Goal: Task Accomplishment & Management: Manage account settings

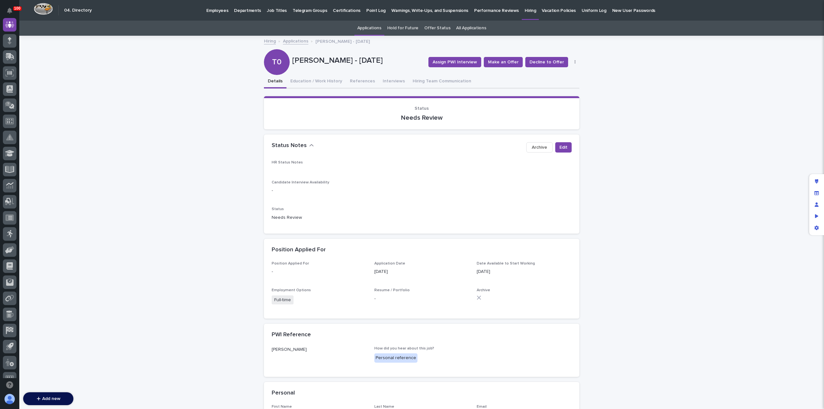
click at [295, 41] on link "Applications" at bounding box center [295, 40] width 25 height 7
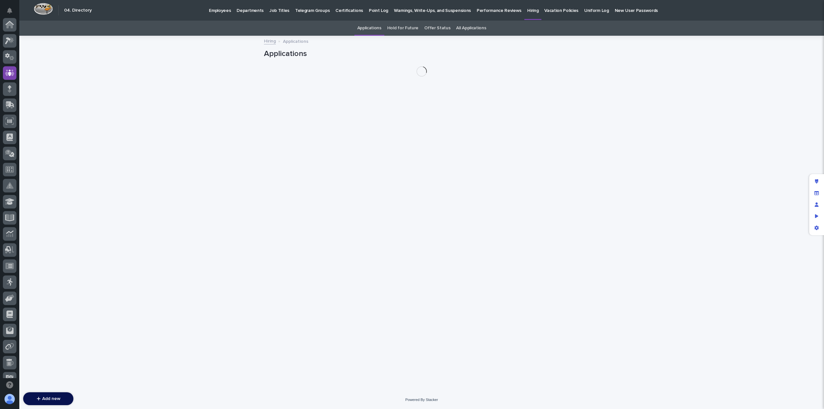
scroll to position [48, 0]
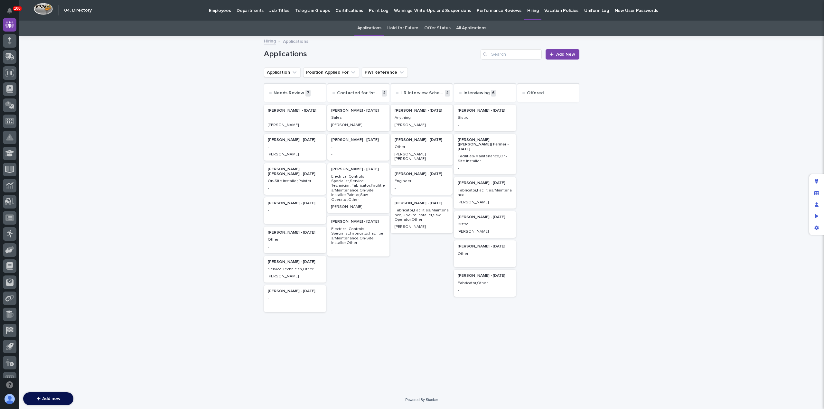
click at [213, 9] on p "Employees" at bounding box center [220, 7] width 22 height 14
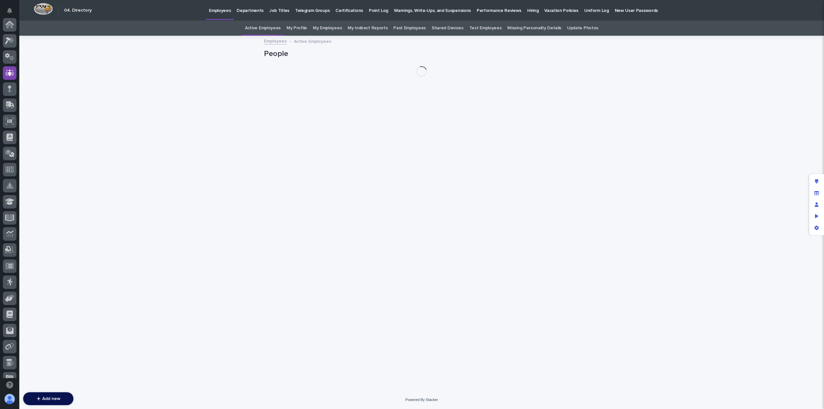
scroll to position [48, 0]
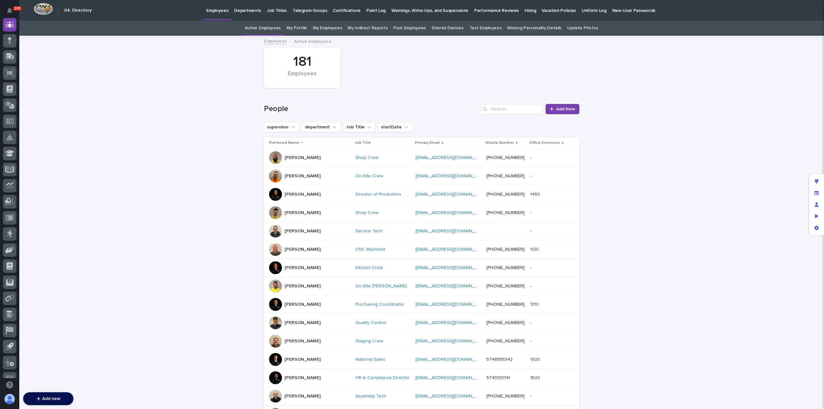
click at [524, 11] on p "Hiring" at bounding box center [529, 7] width 11 height 14
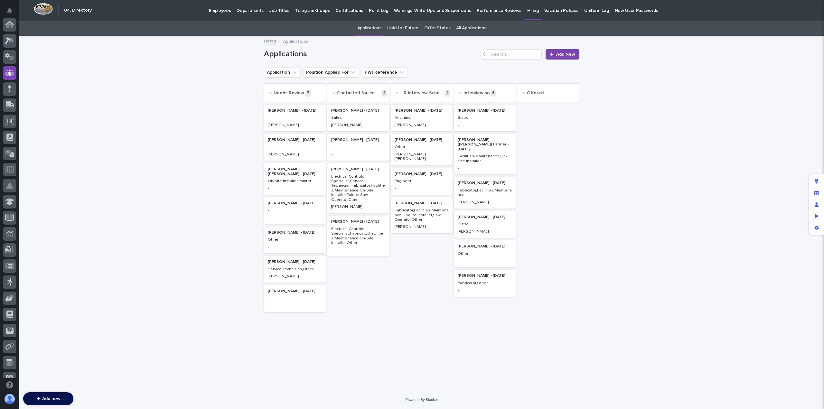
scroll to position [48, 0]
click at [300, 120] on p "-" at bounding box center [295, 117] width 54 height 5
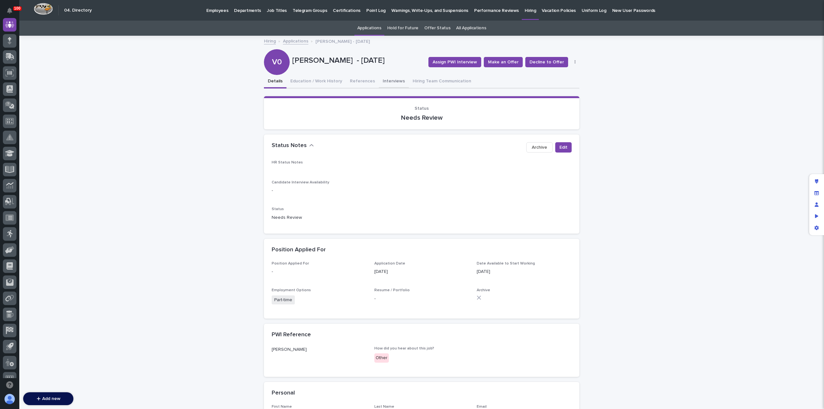
click at [387, 82] on button "Interviews" at bounding box center [394, 82] width 30 height 14
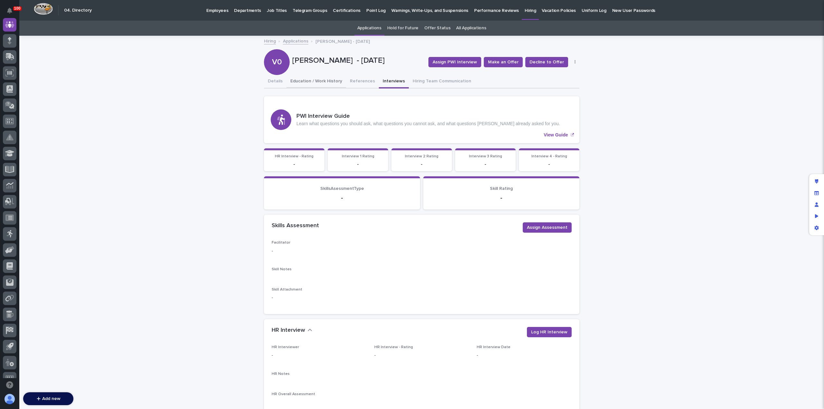
click at [316, 81] on button "Education / Work History" at bounding box center [316, 82] width 60 height 14
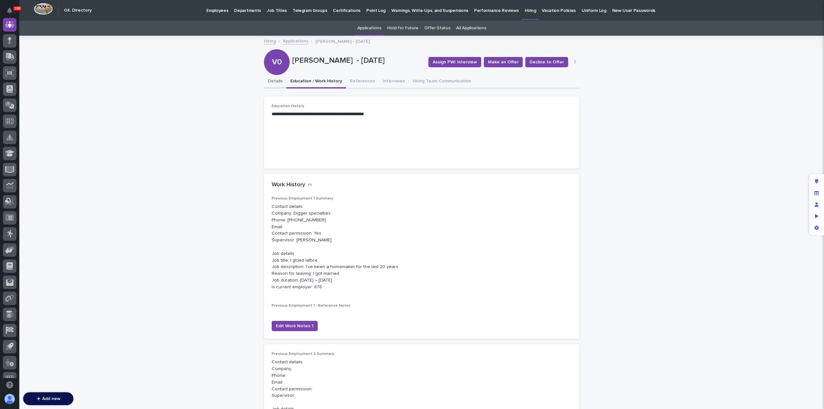
click at [269, 84] on button "Details" at bounding box center [275, 82] width 23 height 14
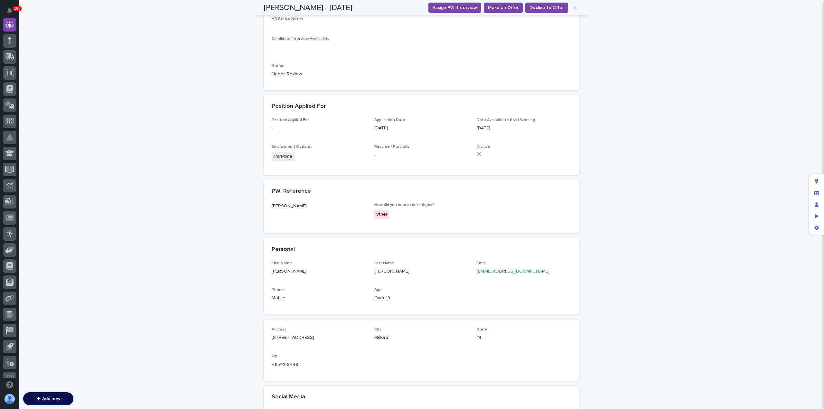
scroll to position [143, 0]
click at [498, 269] on link "[EMAIL_ADDRESS][DOMAIN_NAME]" at bounding box center [512, 271] width 73 height 5
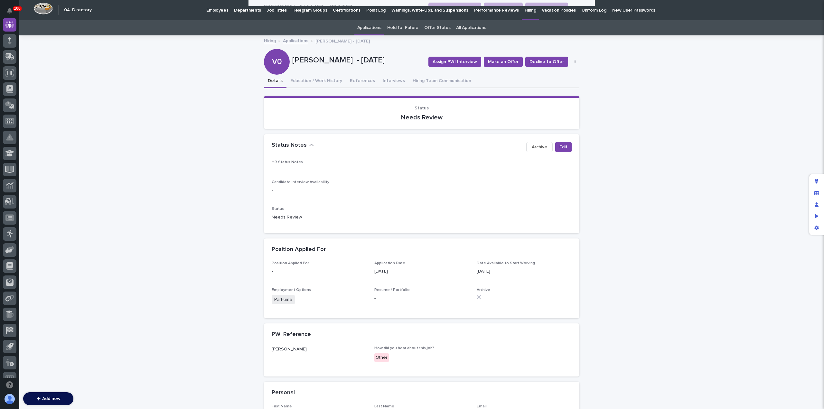
scroll to position [0, 0]
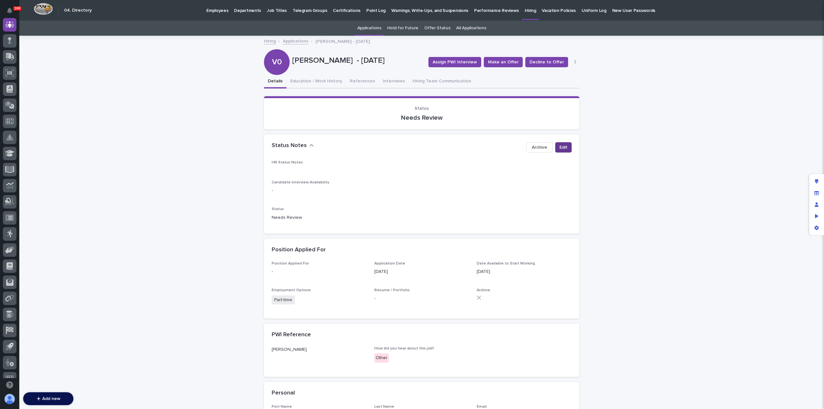
click at [559, 148] on span "Edit" at bounding box center [563, 147] width 8 height 6
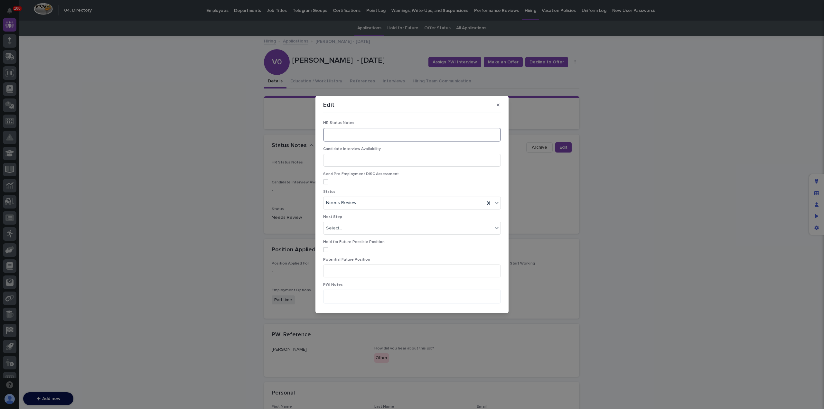
click at [343, 137] on textarea at bounding box center [412, 135] width 178 height 14
type textarea "**********"
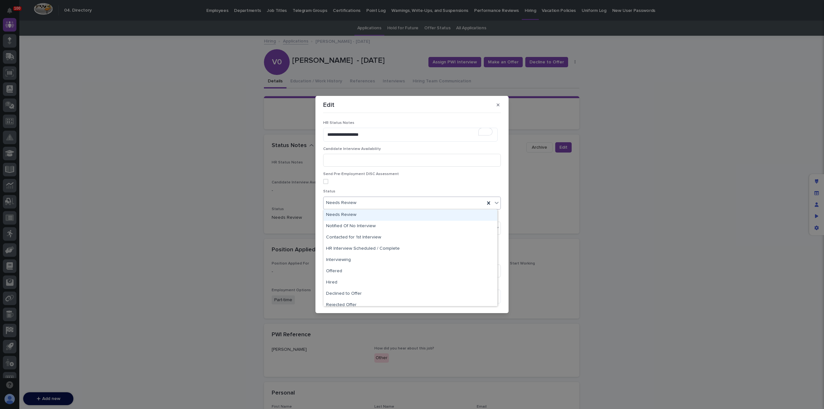
click at [376, 203] on div "Needs Review" at bounding box center [403, 203] width 161 height 11
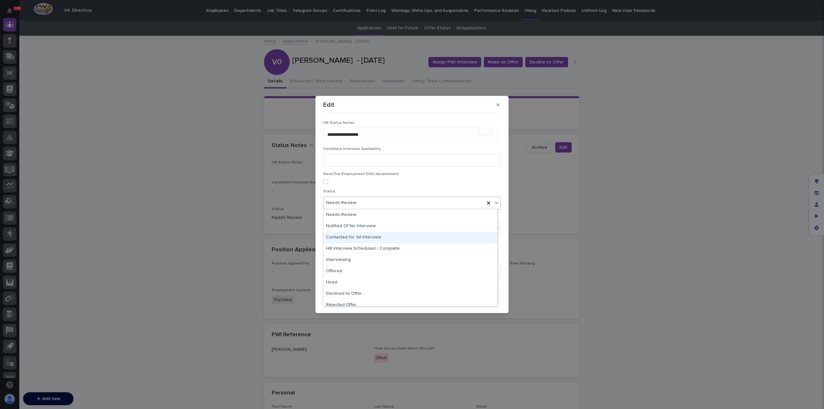
click at [376, 235] on div "Contacted for 1st Interview" at bounding box center [410, 237] width 174 height 11
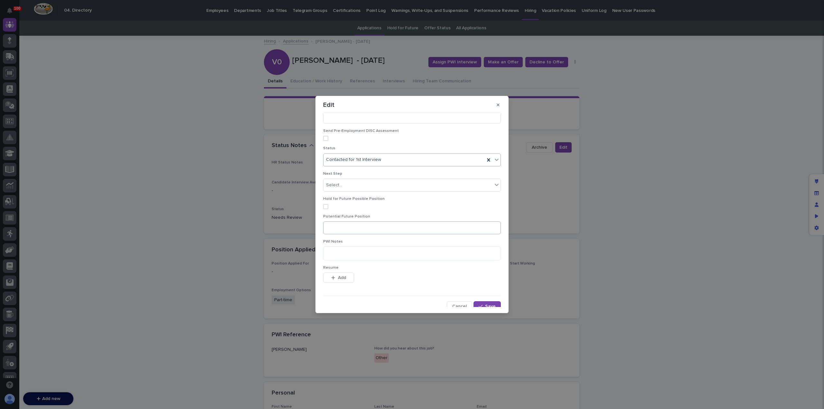
scroll to position [47, 0]
click at [478, 300] on icon "button" at bounding box center [480, 302] width 4 height 5
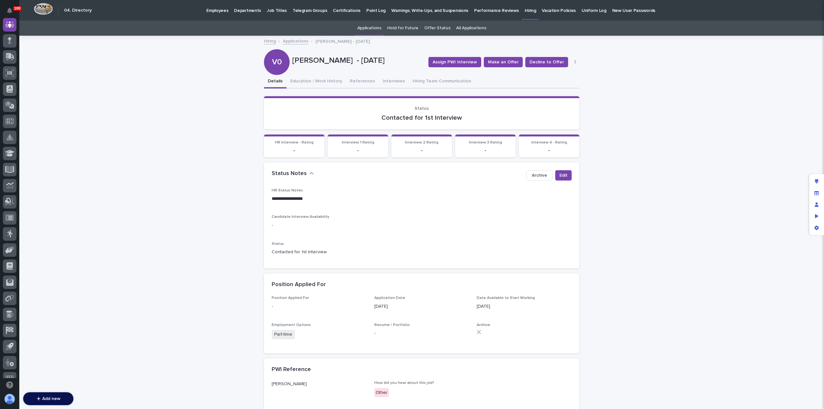
click at [293, 42] on link "Applications" at bounding box center [295, 40] width 25 height 7
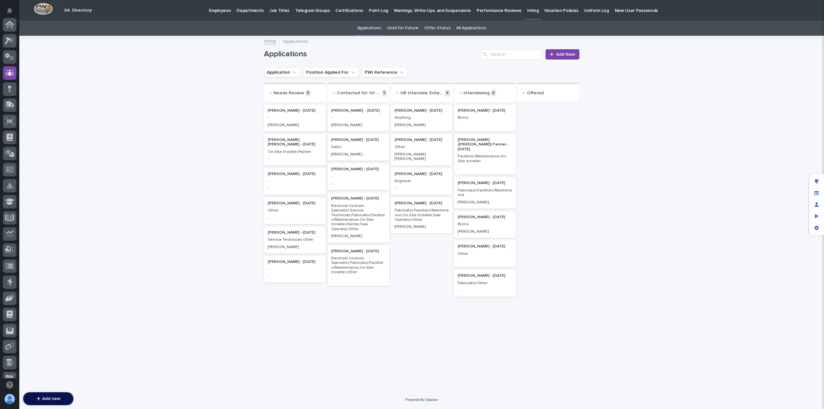
scroll to position [48, 0]
click at [284, 119] on p "-" at bounding box center [295, 117] width 54 height 5
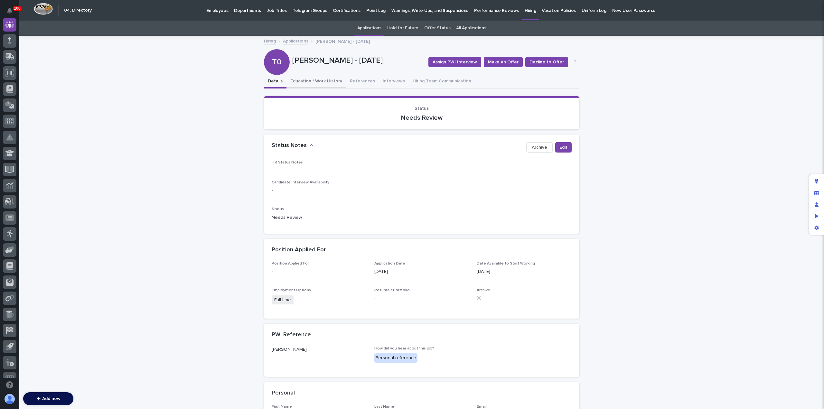
click at [310, 80] on button "Education / Work History" at bounding box center [316, 82] width 60 height 14
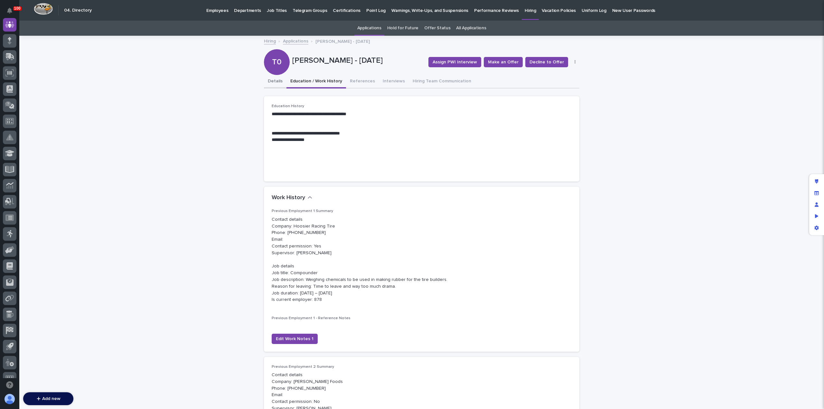
click at [273, 82] on button "Details" at bounding box center [275, 82] width 23 height 14
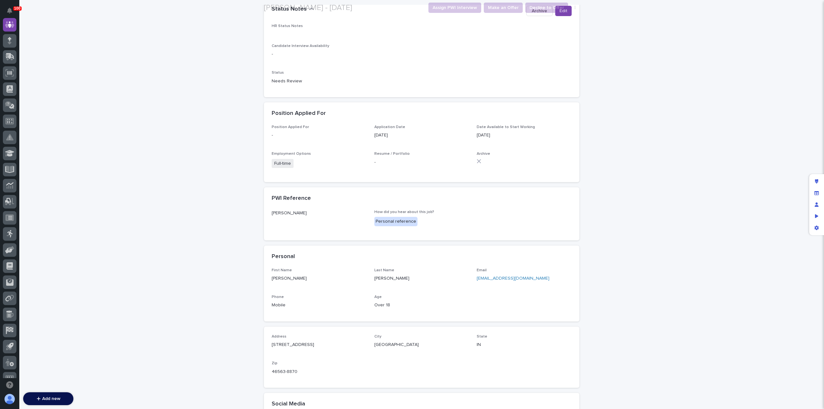
scroll to position [225, 0]
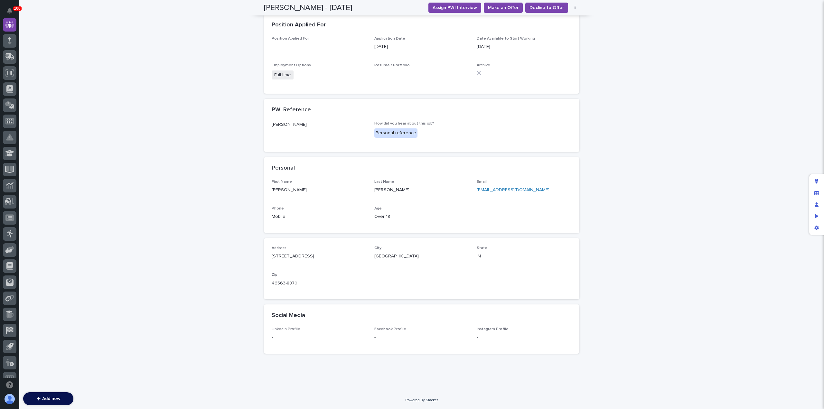
click at [488, 191] on link "[EMAIL_ADDRESS][DOMAIN_NAME]" at bounding box center [512, 190] width 73 height 5
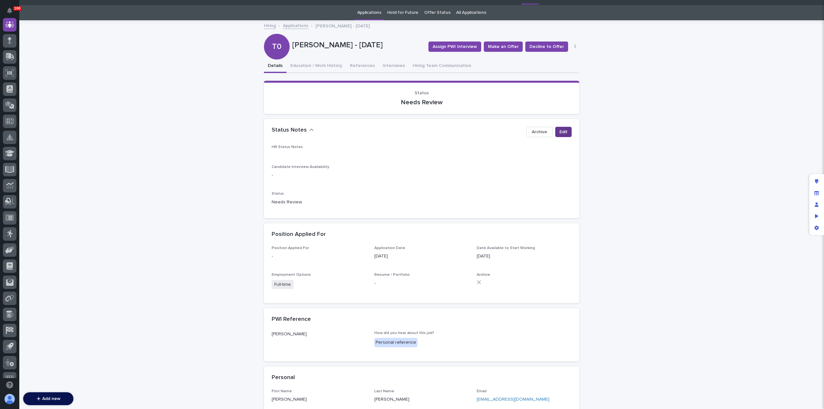
scroll to position [15, 0]
click at [555, 131] on button "Edit" at bounding box center [563, 132] width 16 height 10
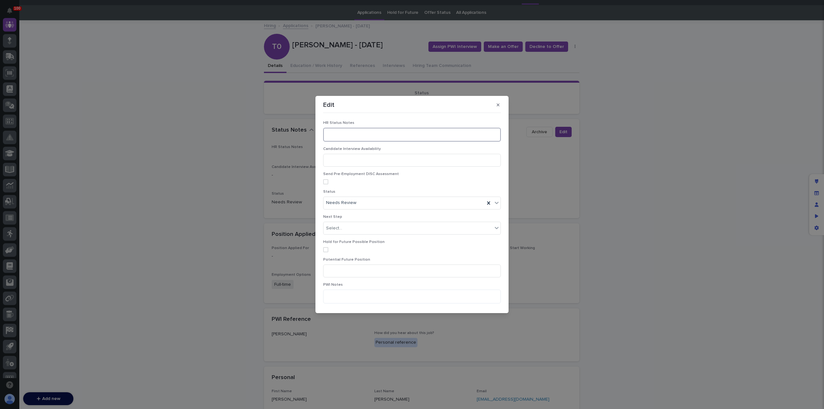
click at [334, 131] on textarea at bounding box center [412, 135] width 178 height 14
type textarea "**********"
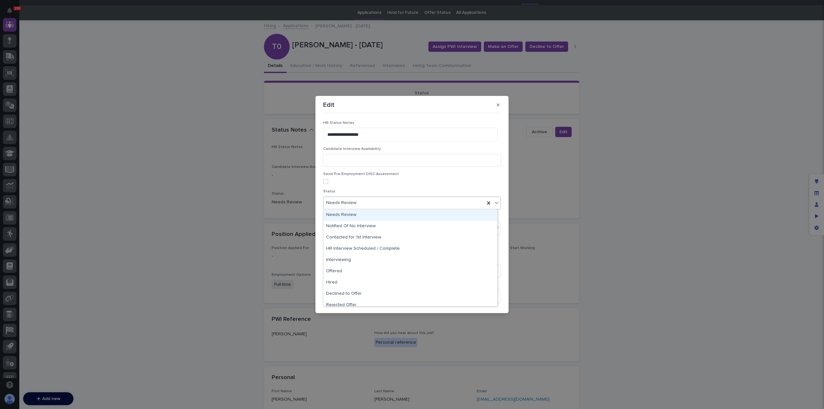
click at [361, 202] on div "Needs Review" at bounding box center [403, 203] width 161 height 11
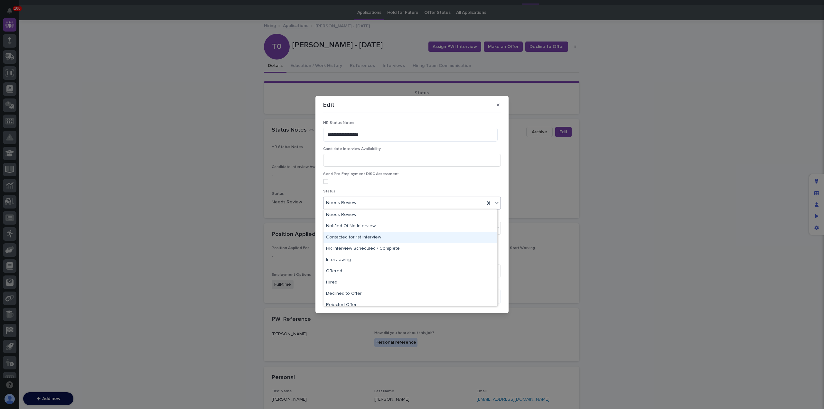
click at [370, 239] on div "Contacted for 1st Interview" at bounding box center [410, 237] width 174 height 11
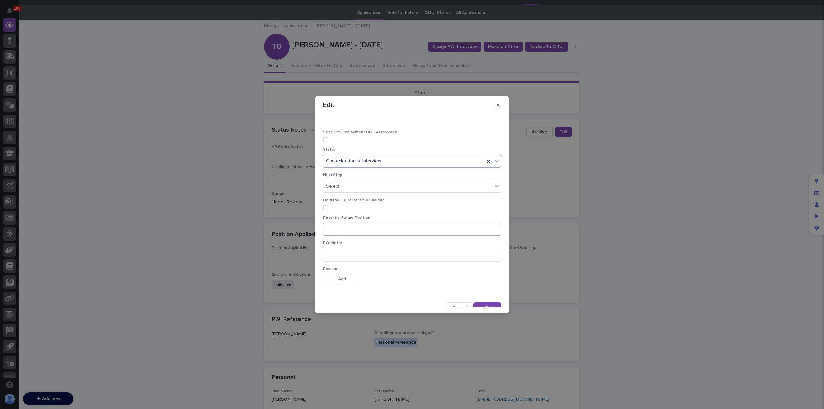
scroll to position [47, 0]
click at [480, 299] on button "Save" at bounding box center [486, 302] width 27 height 10
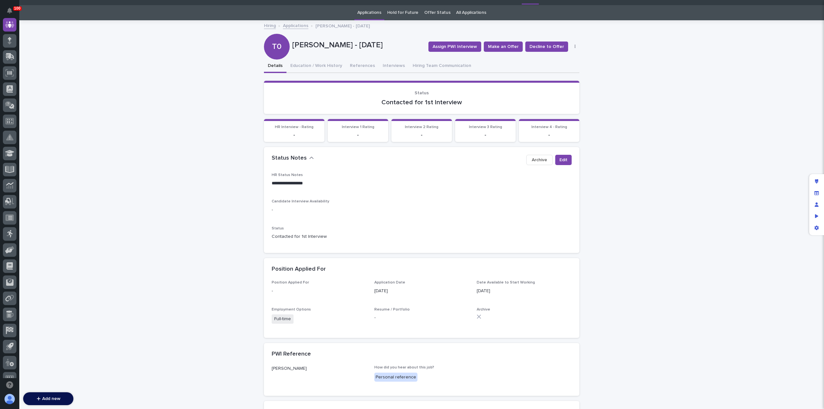
click at [297, 27] on link "Applications" at bounding box center [295, 25] width 25 height 7
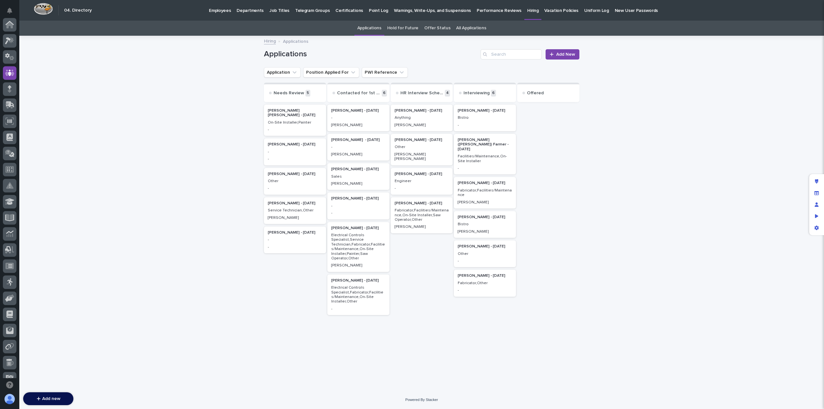
scroll to position [48, 0]
click at [290, 122] on p "On-Site Installer,Painter" at bounding box center [295, 122] width 54 height 5
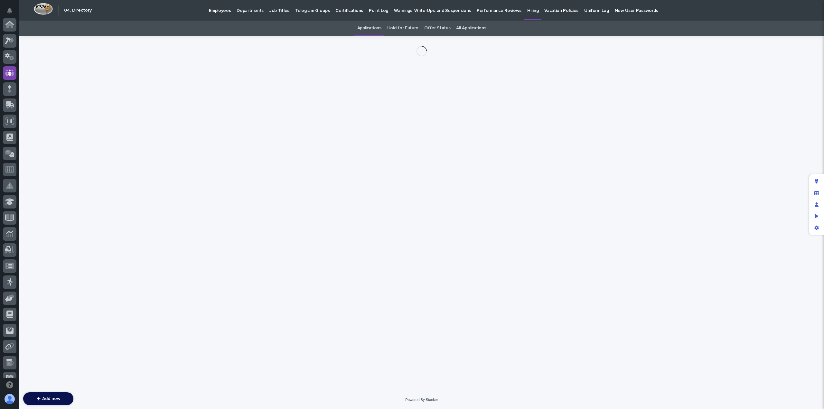
scroll to position [48, 0]
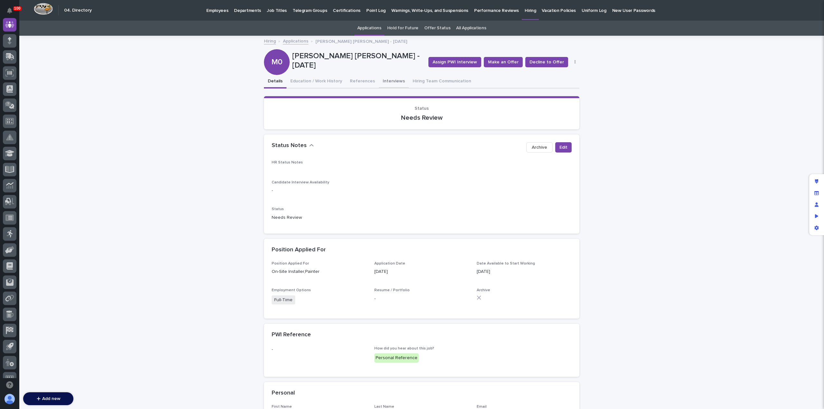
click at [386, 79] on button "Interviews" at bounding box center [394, 82] width 30 height 14
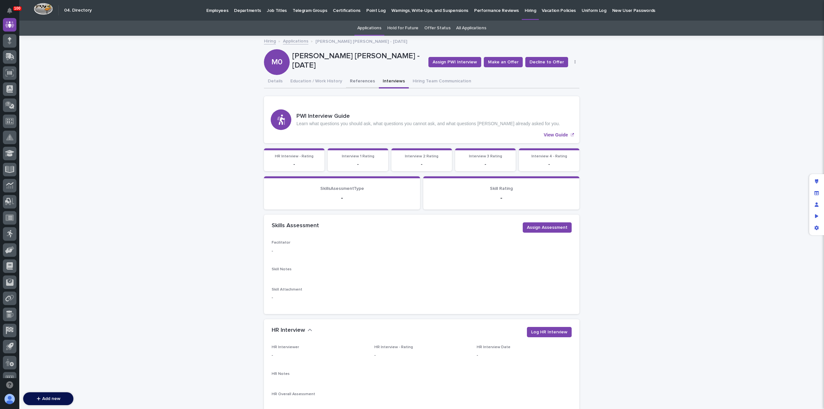
click at [361, 78] on button "References" at bounding box center [362, 82] width 33 height 14
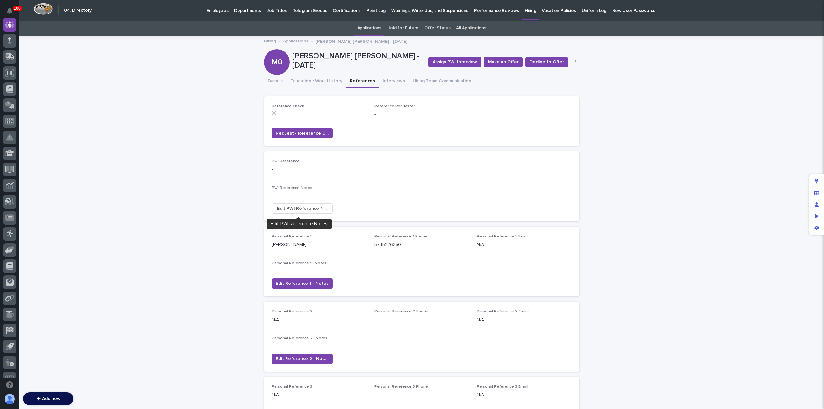
click at [292, 207] on span "Edit PWI Reference Notes" at bounding box center [302, 208] width 50 height 6
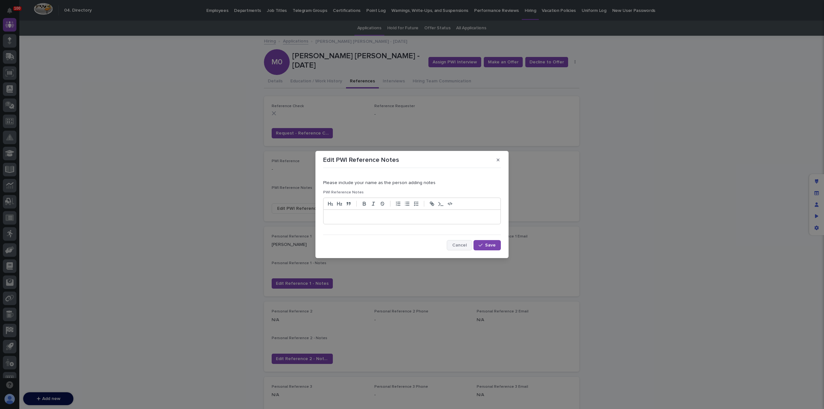
click at [456, 244] on span "Cancel" at bounding box center [459, 245] width 14 height 5
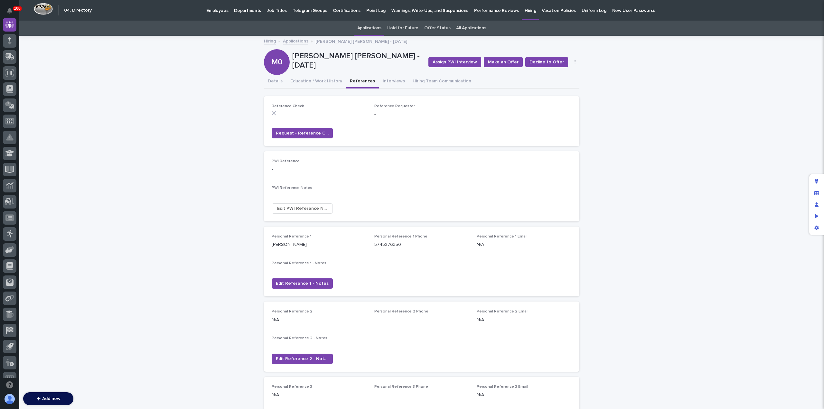
click at [573, 61] on button "button" at bounding box center [574, 62] width 9 height 5
click at [556, 74] on button "Edit" at bounding box center [555, 75] width 42 height 10
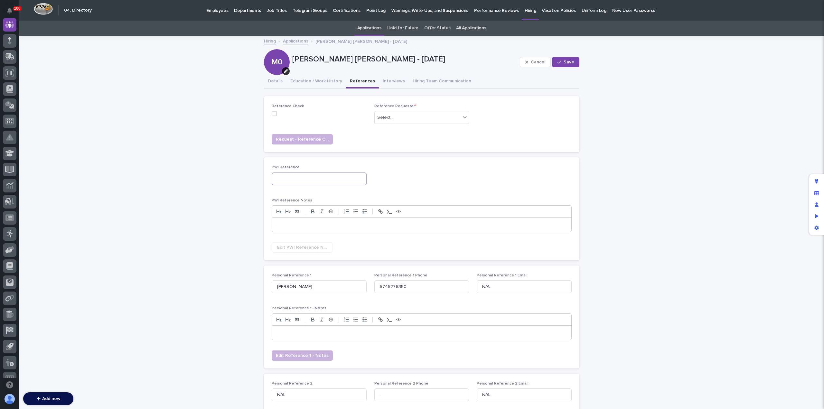
click at [308, 174] on input at bounding box center [319, 178] width 95 height 13
type input "[PERSON_NAME]"
click at [565, 63] on span "Save" at bounding box center [568, 62] width 11 height 5
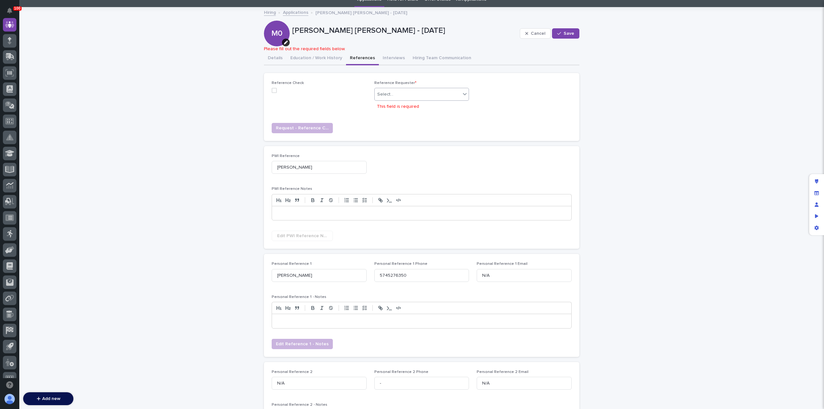
scroll to position [28, 0]
click at [536, 33] on span "Cancel" at bounding box center [537, 34] width 14 height 5
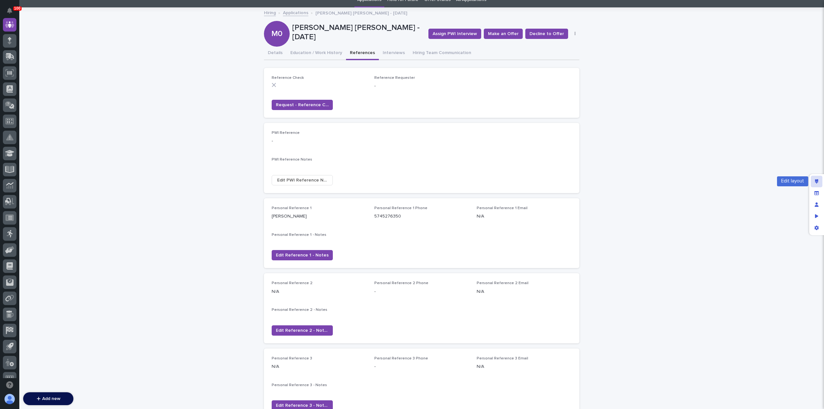
click at [815, 180] on icon "Edit layout" at bounding box center [817, 181] width 4 height 5
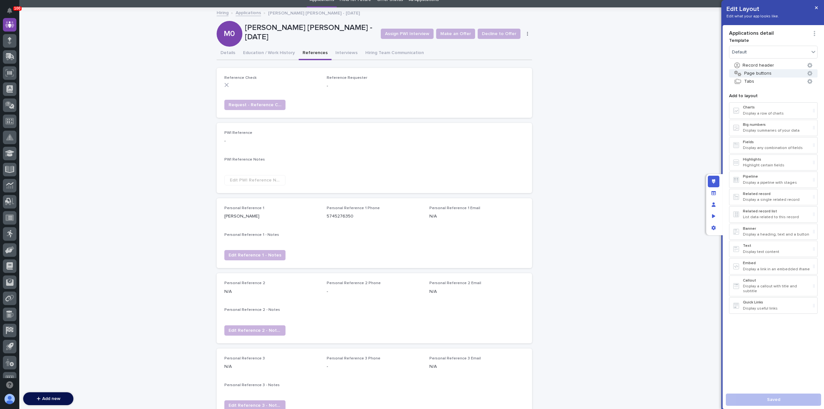
click at [762, 74] on button "Page buttons" at bounding box center [773, 73] width 88 height 8
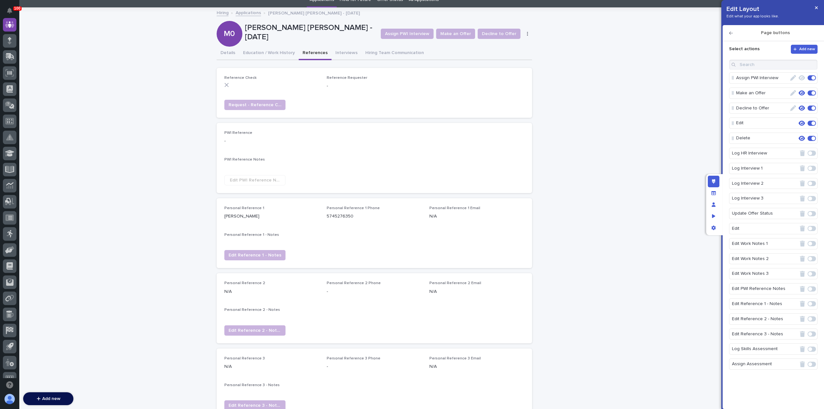
click at [732, 34] on icon "button" at bounding box center [731, 33] width 4 height 5
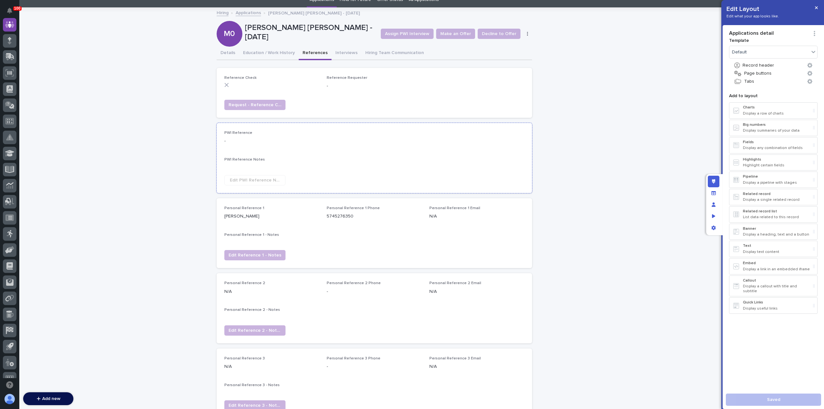
click at [503, 156] on div "PWI Reference - PWI Reference Notes •••" at bounding box center [374, 150] width 300 height 39
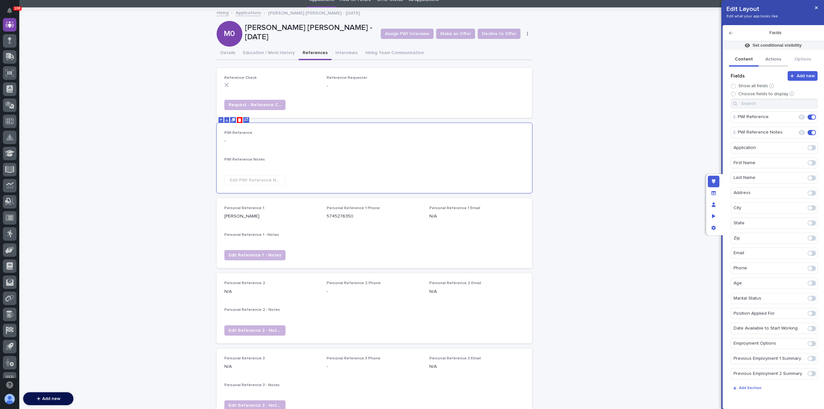
click at [778, 60] on button "Actions" at bounding box center [773, 60] width 30 height 14
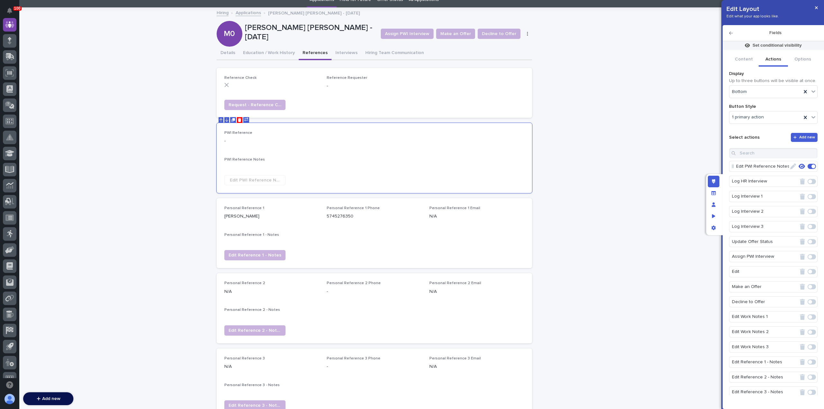
click at [790, 166] on icon "button" at bounding box center [793, 166] width 6 height 6
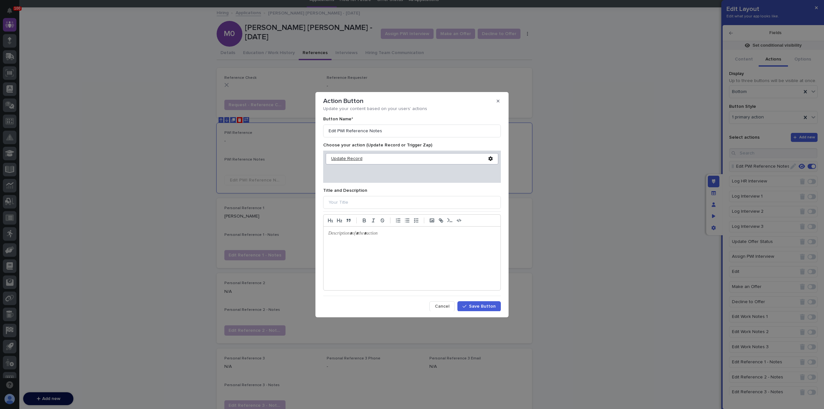
click at [351, 159] on div "Update Record" at bounding box center [409, 158] width 157 height 5
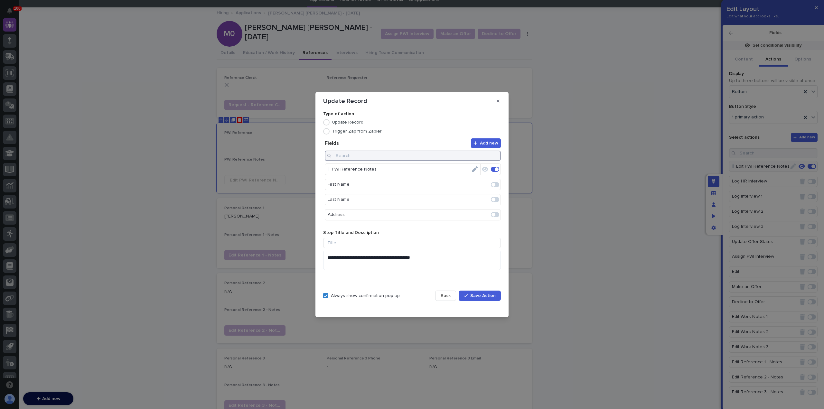
click at [363, 155] on input at bounding box center [413, 156] width 176 height 10
click at [497, 198] on span at bounding box center [495, 199] width 8 height 5
type input "PWI"
drag, startPoint x: 328, startPoint y: 186, endPoint x: 328, endPoint y: 170, distance: 16.4
click at [472, 295] on span "Save Action" at bounding box center [482, 295] width 25 height 5
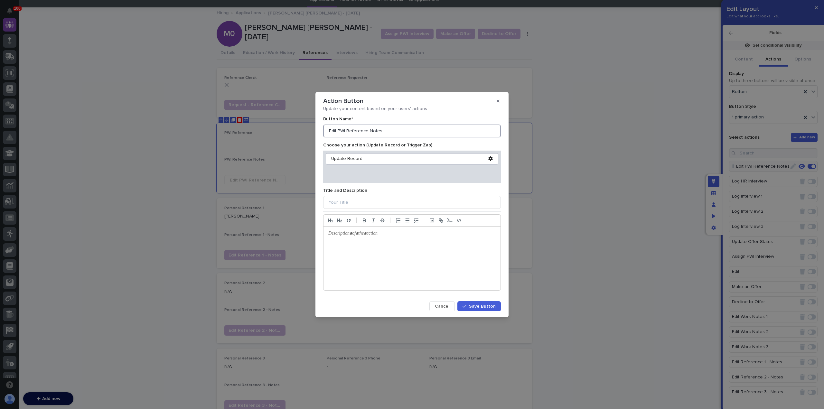
drag, startPoint x: 379, startPoint y: 131, endPoint x: 367, endPoint y: 130, distance: 12.2
click at [367, 130] on input "Edit PWI Reference Notes" at bounding box center [412, 130] width 178 height 13
type input "Edit PWI Reference"
click at [469, 307] on span "Save Button" at bounding box center [482, 306] width 27 height 5
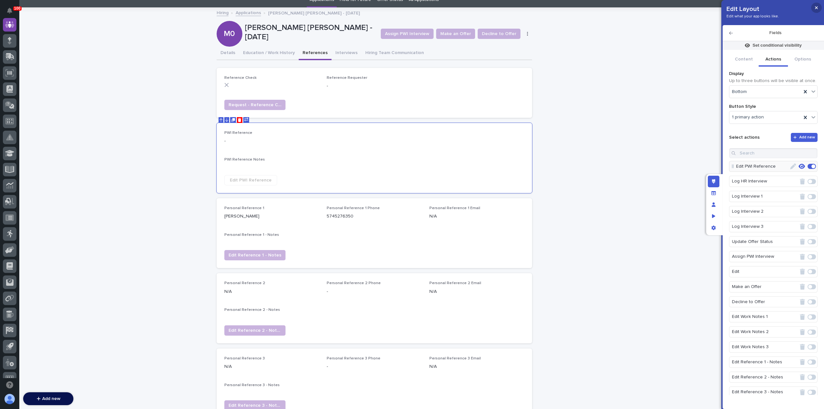
click at [815, 7] on icon "button" at bounding box center [816, 7] width 3 height 3
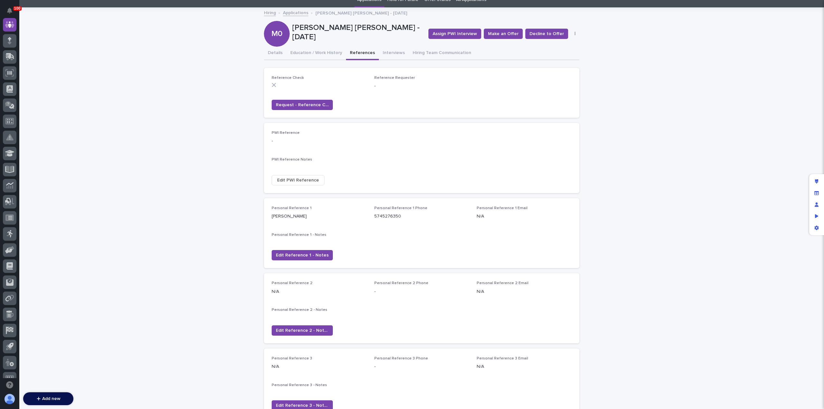
click at [287, 181] on span "Edit PWI Reference" at bounding box center [298, 180] width 42 height 6
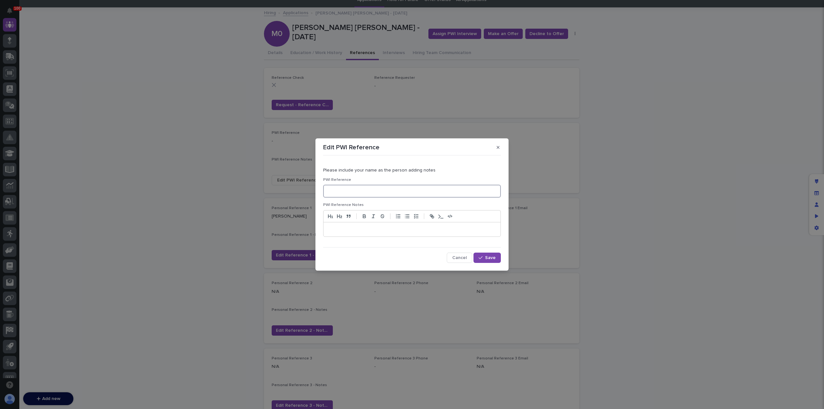
click at [334, 189] on input at bounding box center [412, 191] width 178 height 13
type input "j"
type input "[PERSON_NAME]"
click at [486, 255] on span "Save" at bounding box center [490, 257] width 11 height 5
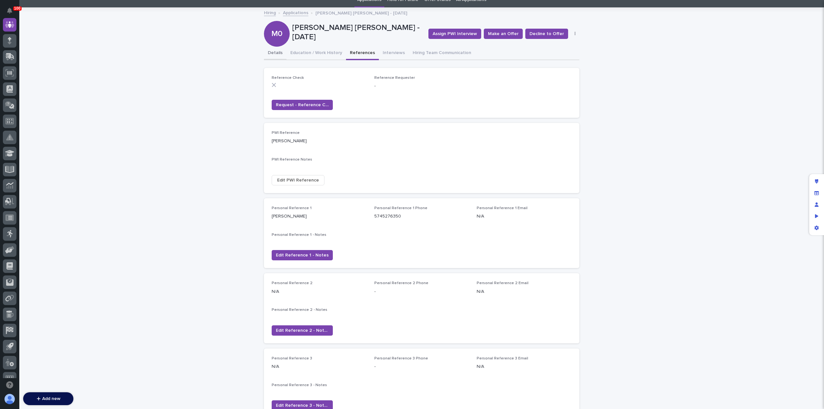
click at [272, 53] on button "Details" at bounding box center [275, 54] width 23 height 14
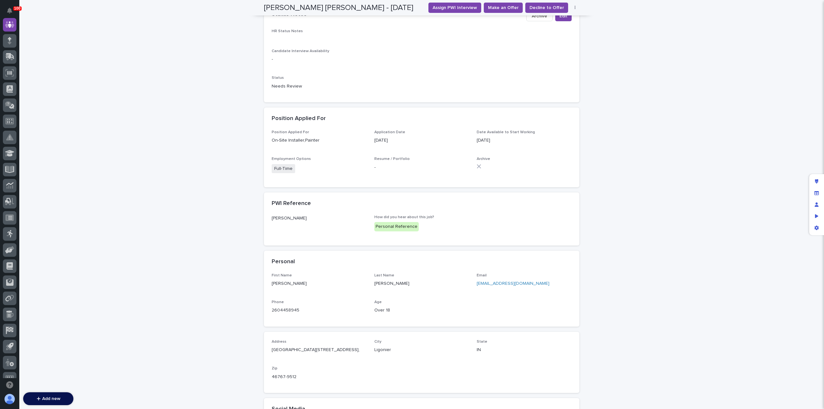
scroll to position [131, 0]
click at [493, 283] on link "[EMAIL_ADDRESS][DOMAIN_NAME]" at bounding box center [512, 283] width 73 height 5
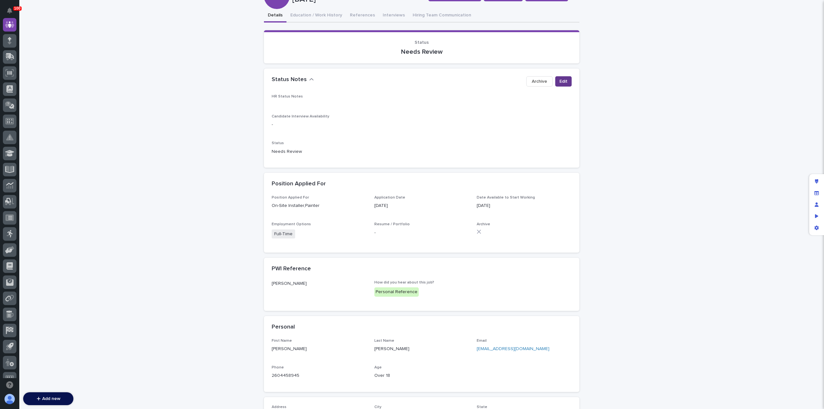
click at [562, 80] on span "Edit" at bounding box center [563, 81] width 8 height 6
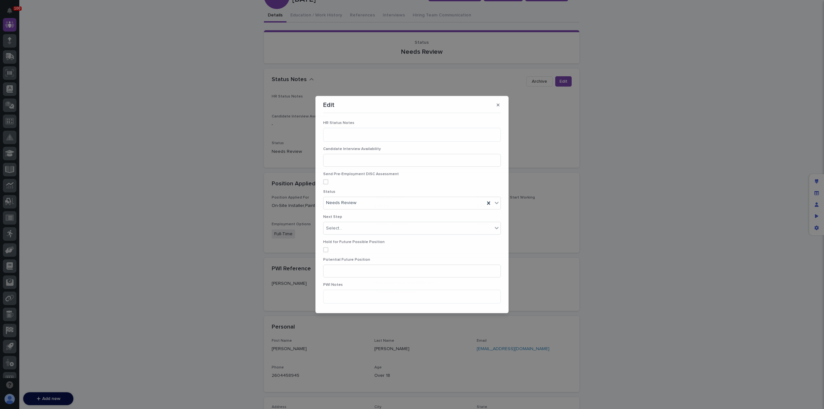
scroll to position [66, 0]
click at [330, 135] on textarea at bounding box center [412, 135] width 178 height 14
type textarea "**********"
click at [389, 203] on div "Needs Review" at bounding box center [403, 203] width 161 height 11
click at [389, 236] on div "Contacted for 1st Interview" at bounding box center [410, 237] width 174 height 11
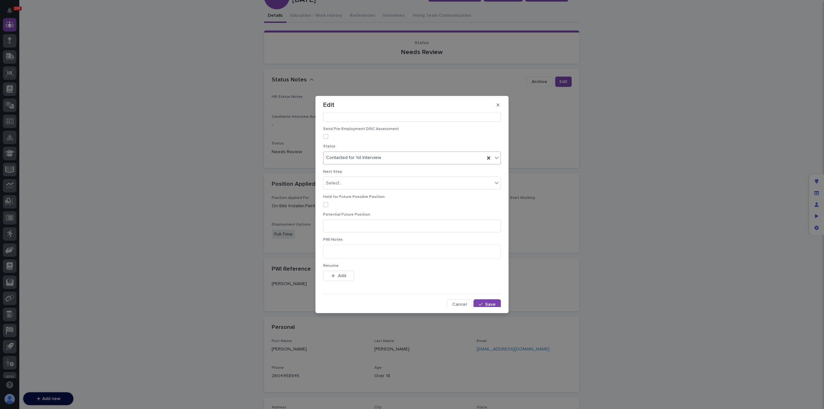
scroll to position [47, 0]
click at [478, 301] on icon "button" at bounding box center [480, 302] width 4 height 5
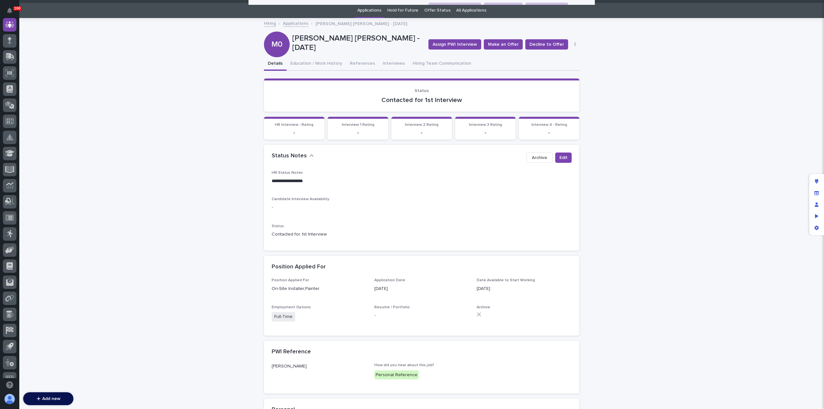
scroll to position [0, 0]
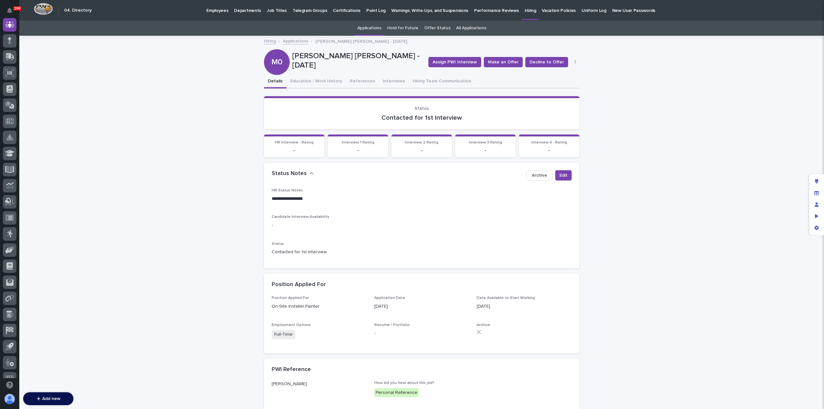
click at [292, 40] on link "Applications" at bounding box center [295, 40] width 25 height 7
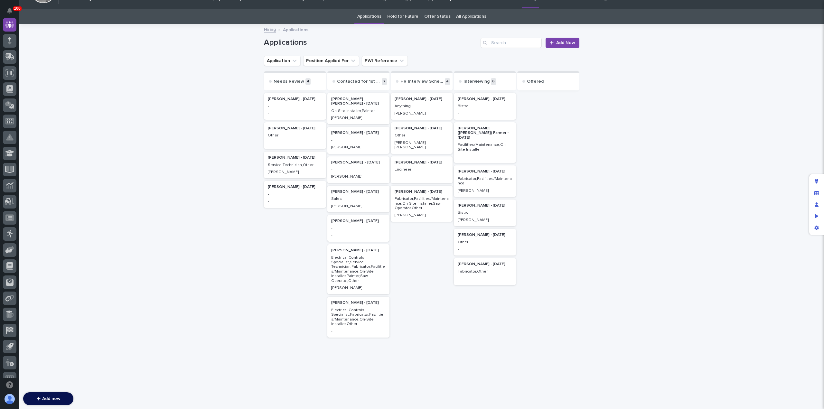
scroll to position [11, 0]
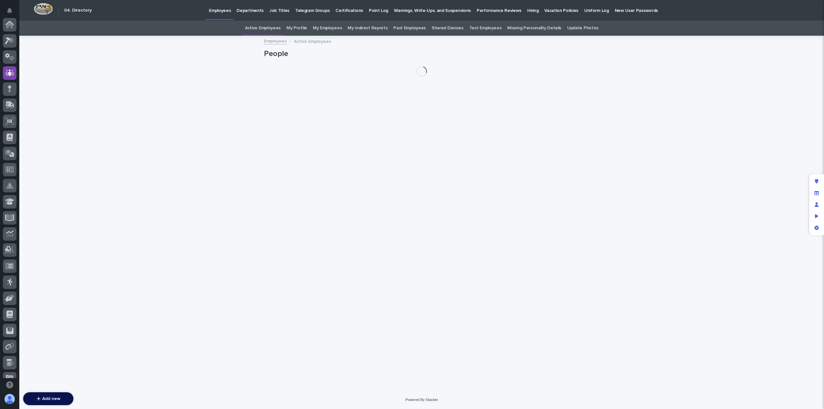
scroll to position [48, 0]
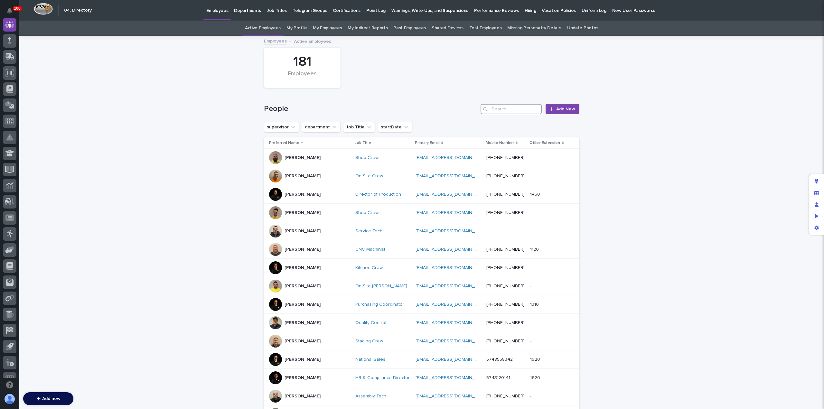
click at [513, 106] on input "Search" at bounding box center [510, 109] width 61 height 10
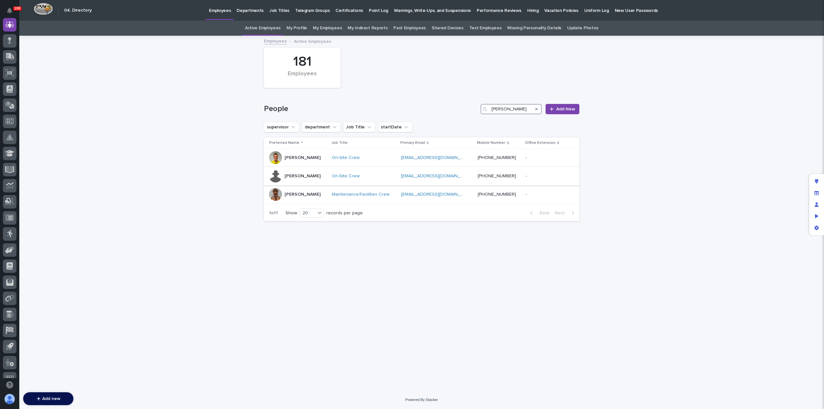
type input "[PERSON_NAME]"
click at [307, 174] on div "[PERSON_NAME]" at bounding box center [298, 176] width 58 height 13
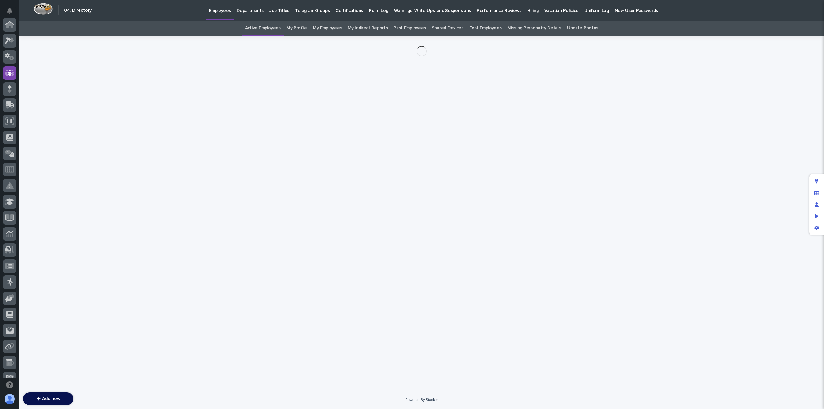
scroll to position [48, 0]
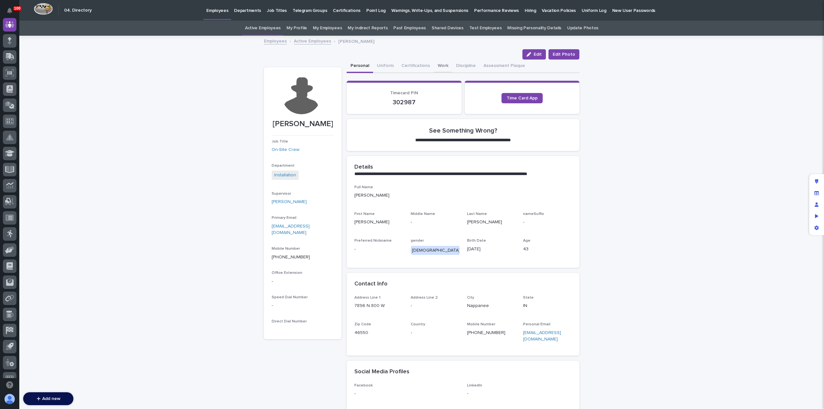
click at [438, 66] on button "Work" at bounding box center [443, 67] width 18 height 14
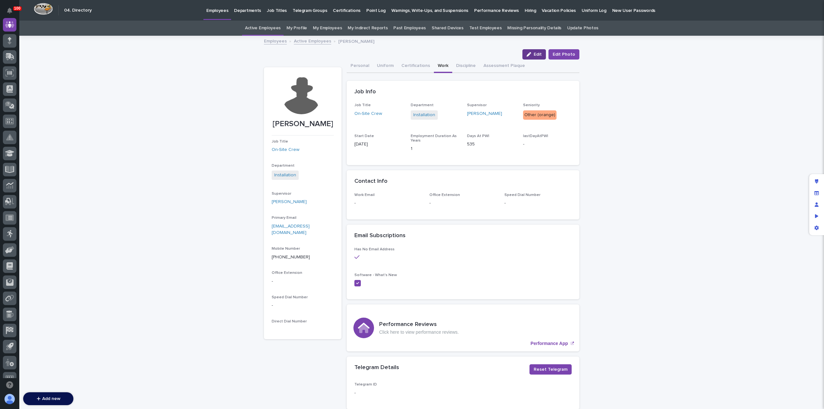
click at [539, 53] on span "Edit" at bounding box center [537, 54] width 8 height 5
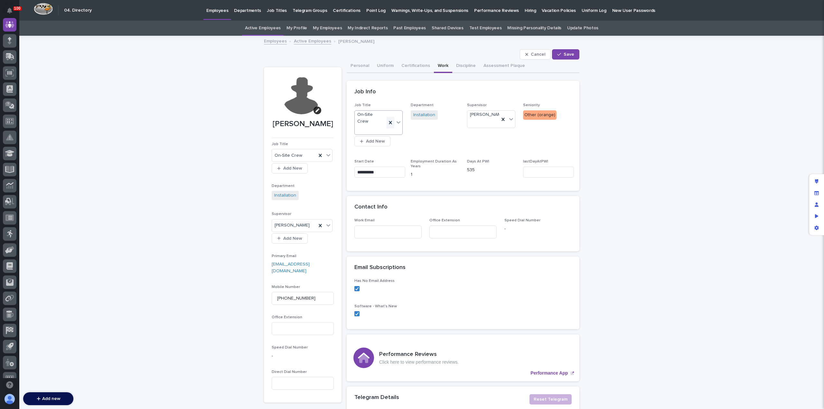
click at [389, 121] on icon at bounding box center [390, 122] width 3 height 3
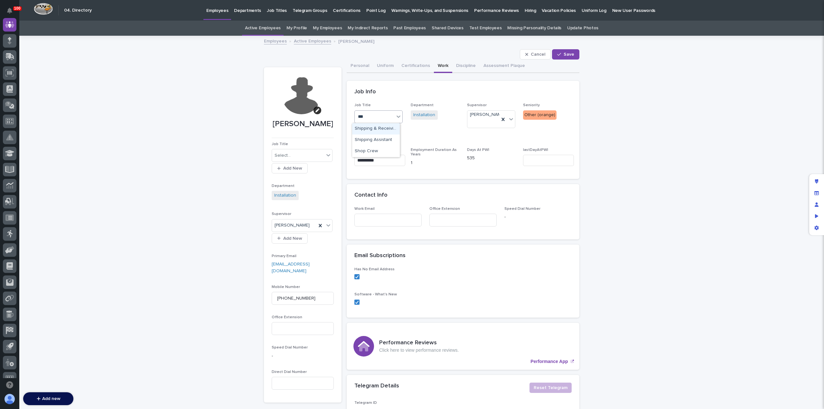
type input "****"
click at [371, 127] on div "Shop Crew" at bounding box center [376, 128] width 48 height 11
click at [500, 121] on icon at bounding box center [503, 119] width 6 height 6
type input "***"
click at [493, 141] on div "[PERSON_NAME]" at bounding box center [489, 139] width 48 height 11
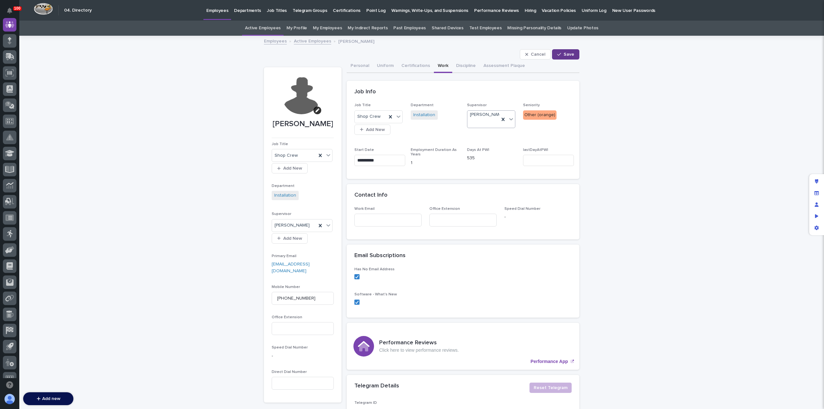
click at [563, 54] on span "Save" at bounding box center [568, 54] width 11 height 5
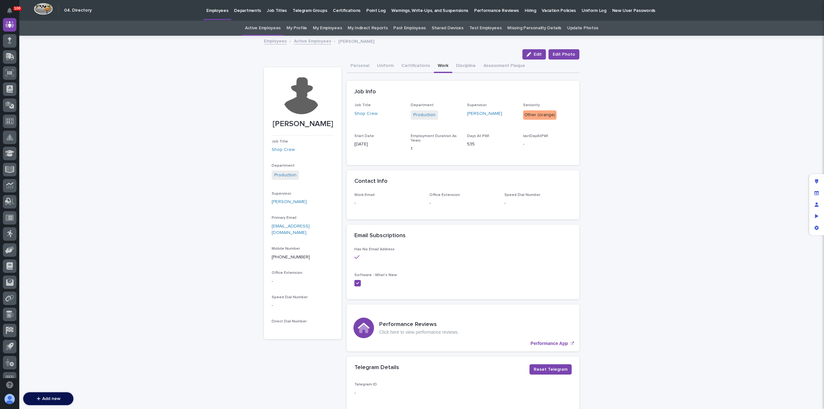
click at [216, 12] on p "Employees" at bounding box center [217, 7] width 22 height 14
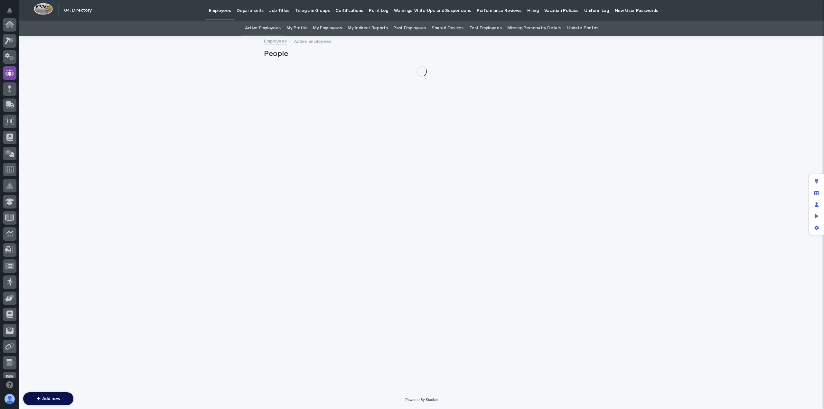
scroll to position [48, 0]
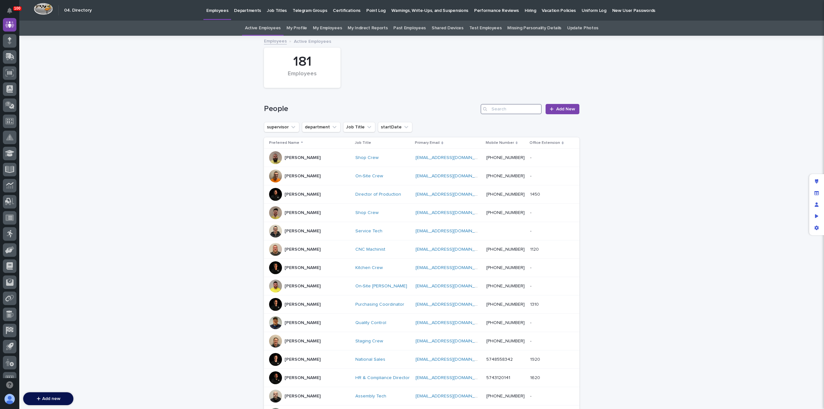
click at [518, 112] on input "Search" at bounding box center [510, 109] width 61 height 10
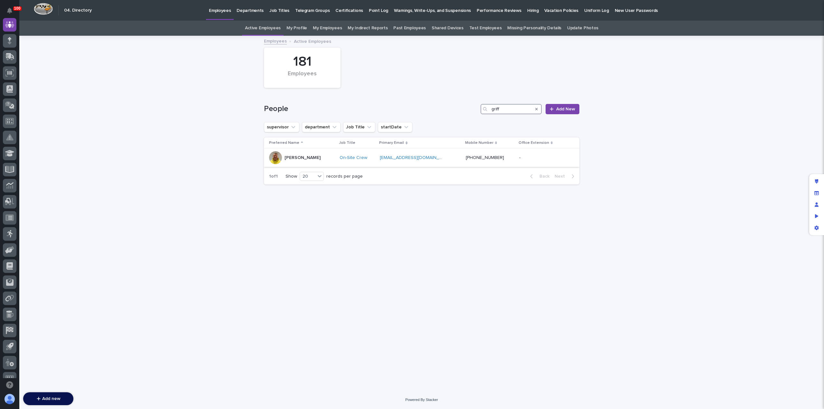
type input "griff"
click at [317, 159] on div "[PERSON_NAME]" at bounding box center [301, 157] width 65 height 13
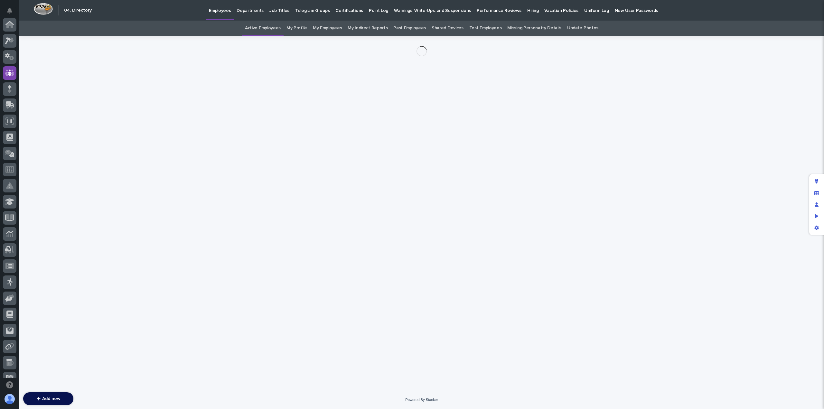
scroll to position [48, 0]
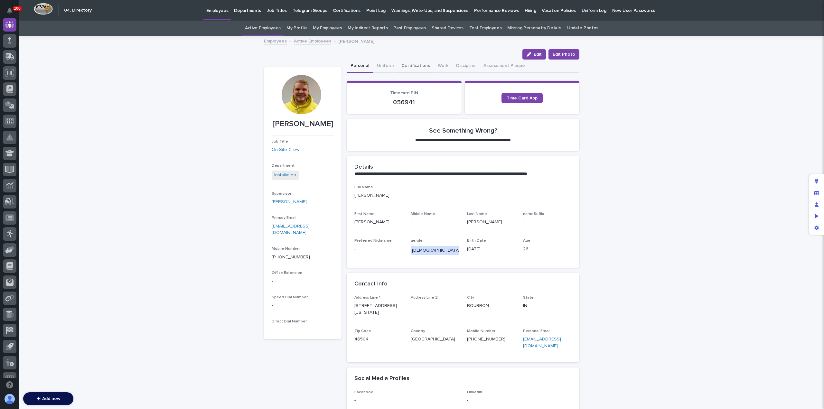
click at [413, 67] on button "Certifications" at bounding box center [415, 67] width 36 height 14
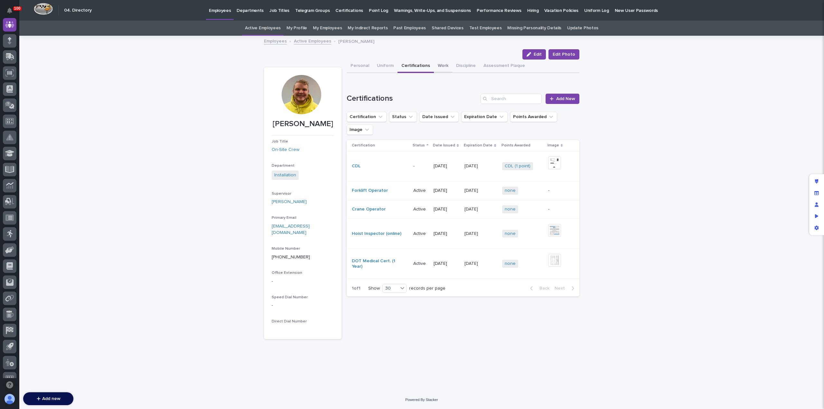
click at [440, 65] on button "Work" at bounding box center [443, 67] width 18 height 14
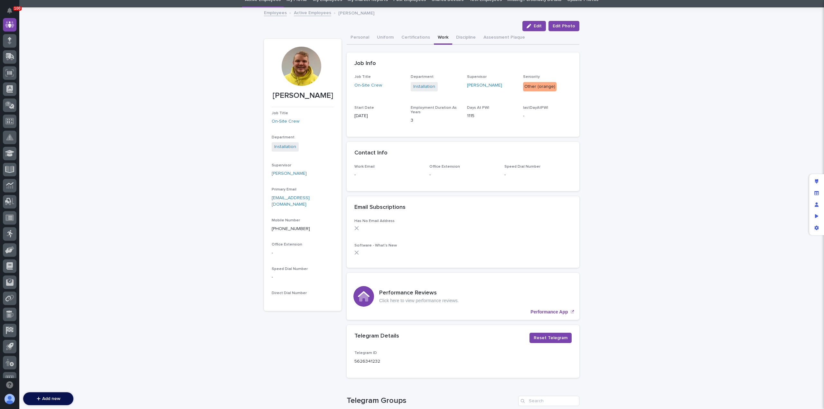
scroll to position [28, 0]
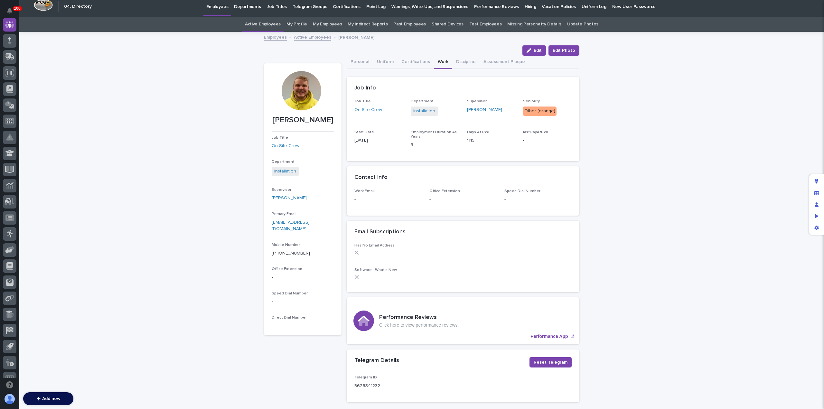
scroll to position [0, 0]
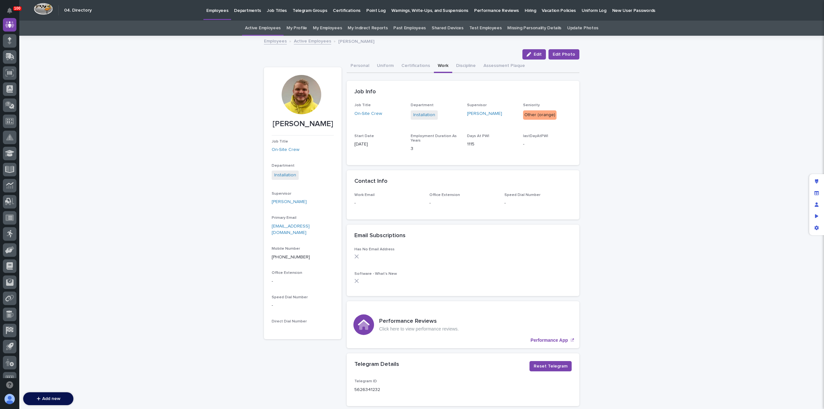
click at [297, 41] on link "Active Employees" at bounding box center [312, 40] width 37 height 7
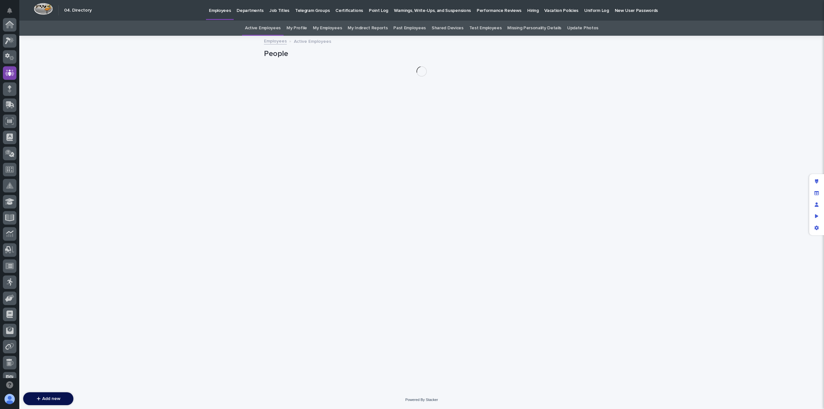
scroll to position [48, 0]
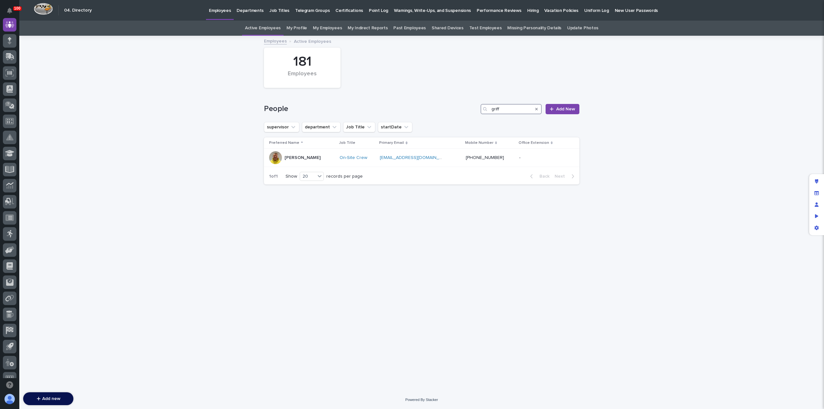
click at [503, 111] on input "griff" at bounding box center [510, 109] width 61 height 10
type input "[PERSON_NAME]"
click at [324, 157] on div "[PERSON_NAME]" at bounding box center [300, 157] width 63 height 13
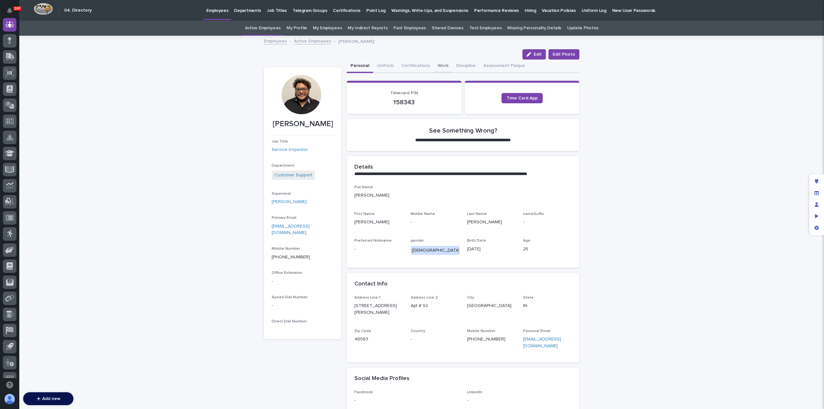
click at [434, 64] on button "Work" at bounding box center [443, 67] width 18 height 14
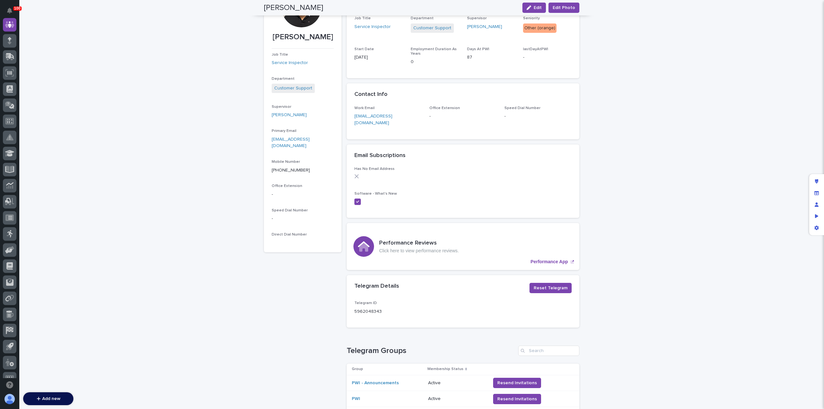
scroll to position [87, 0]
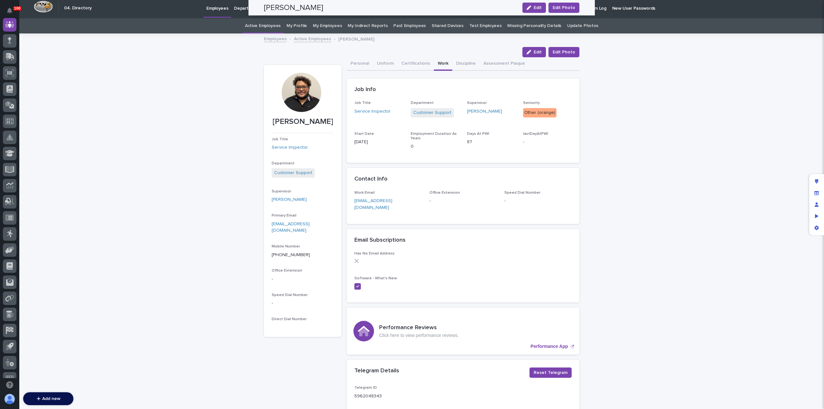
scroll to position [0, 0]
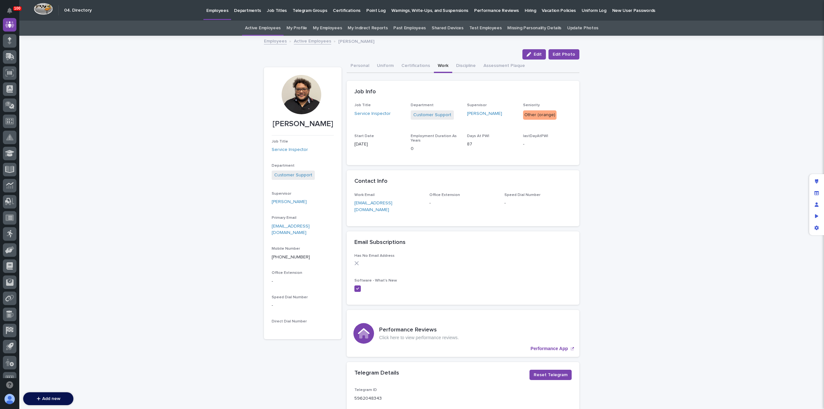
click at [524, 11] on p "Hiring" at bounding box center [529, 7] width 11 height 14
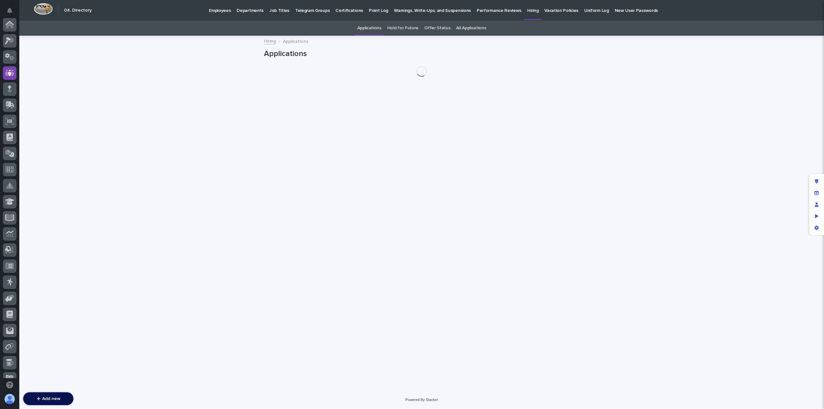
scroll to position [48, 0]
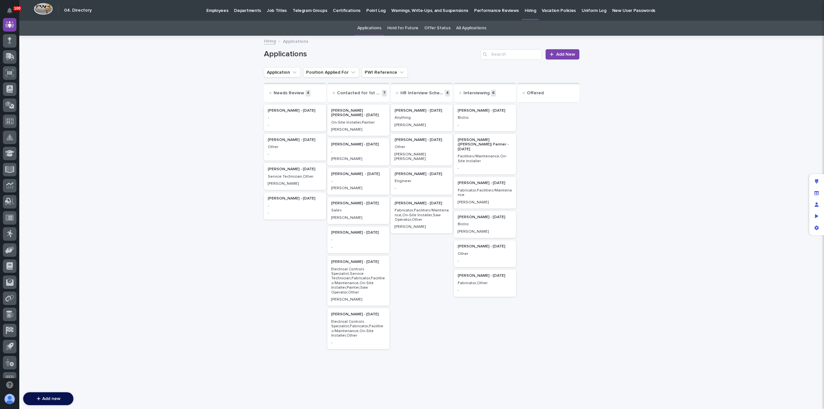
click at [343, 152] on p "-" at bounding box center [358, 152] width 54 height 5
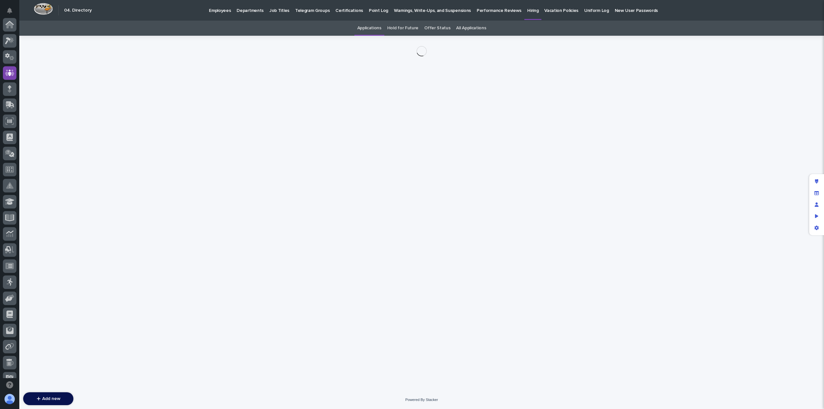
scroll to position [48, 0]
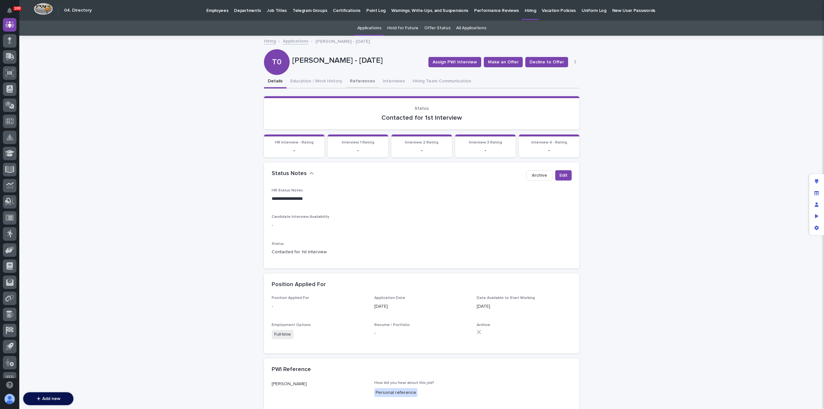
click at [355, 84] on button "References" at bounding box center [362, 82] width 33 height 14
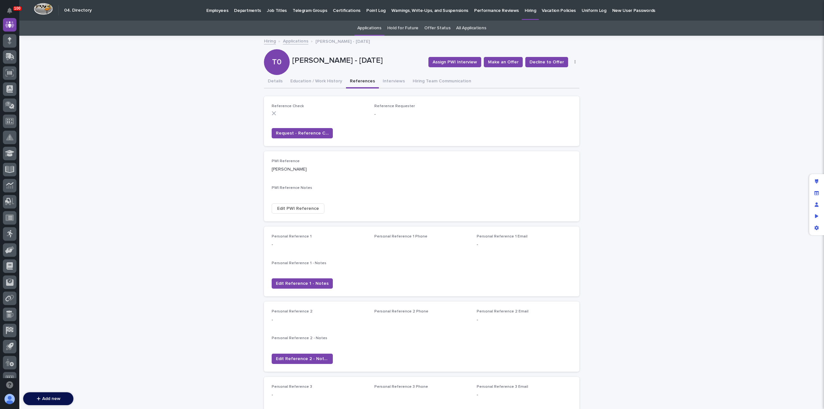
click at [291, 210] on span "Edit PWI Reference" at bounding box center [298, 208] width 42 height 6
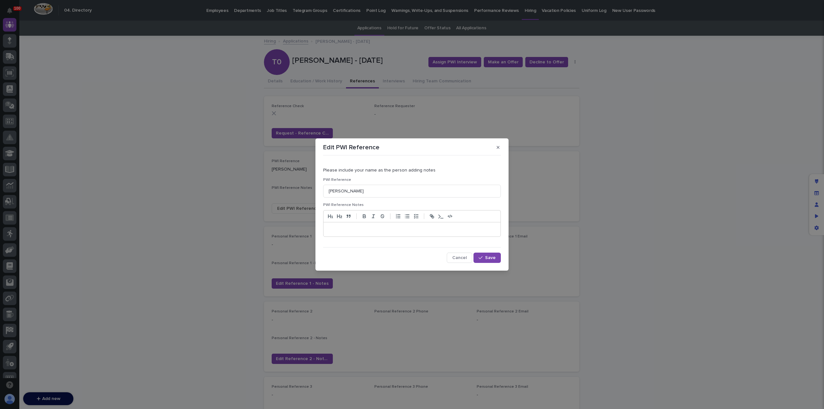
click at [360, 229] on p at bounding box center [411, 229] width 167 height 6
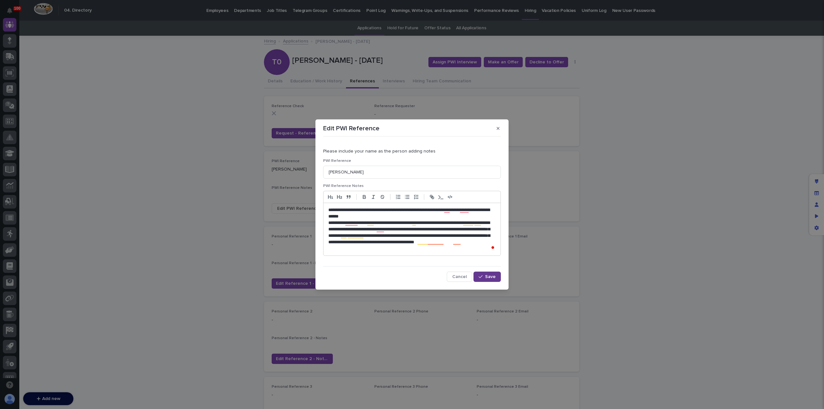
click at [490, 274] on span "Save" at bounding box center [490, 276] width 11 height 5
